Goal: Transaction & Acquisition: Purchase product/service

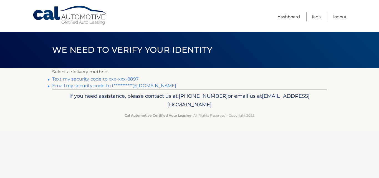
click at [132, 77] on link "Text my security code to xxx-xxx-8897" at bounding box center [95, 78] width 86 height 5
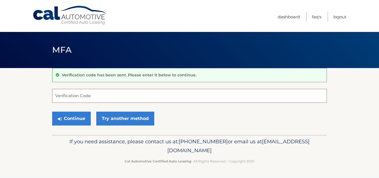
click at [119, 92] on input "Verification Code" at bounding box center [189, 96] width 275 height 14
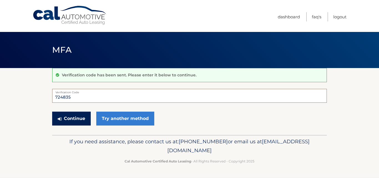
type input "724835"
click at [69, 121] on button "Continue" at bounding box center [71, 119] width 39 height 14
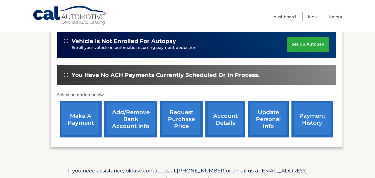
scroll to position [155, 0]
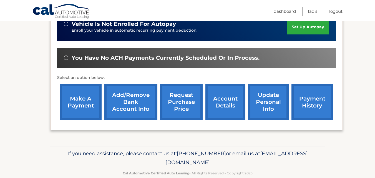
click at [80, 101] on link "make a payment" at bounding box center [81, 102] width 42 height 36
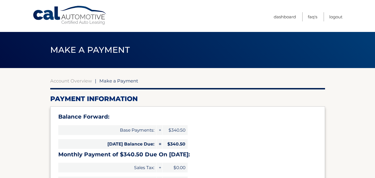
select select "YzM0Y2JlMDctOGQyMC00OTJjLWFhNWMtMDBhNmExMTUxMjQx"
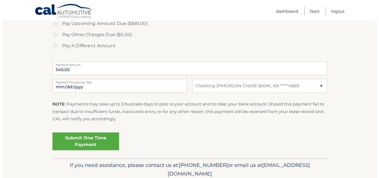
scroll to position [242, 0]
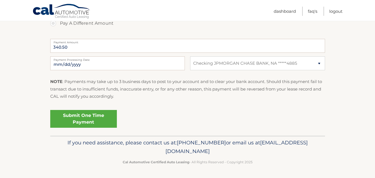
click at [89, 120] on link "Submit One Time Payment" at bounding box center [83, 119] width 67 height 18
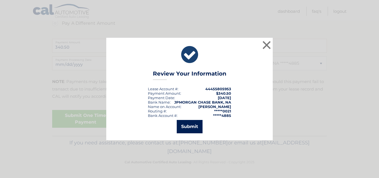
click at [193, 126] on button "Submit" at bounding box center [190, 126] width 26 height 13
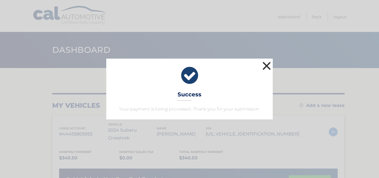
click at [267, 62] on button "×" at bounding box center [266, 65] width 11 height 11
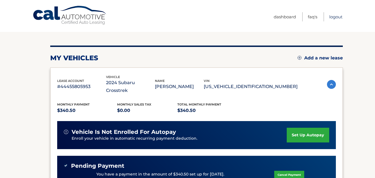
scroll to position [14, 0]
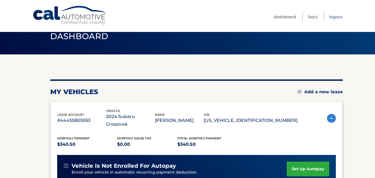
click at [336, 17] on link "Logout" at bounding box center [335, 16] width 13 height 9
